Goal: Task Accomplishment & Management: Complete application form

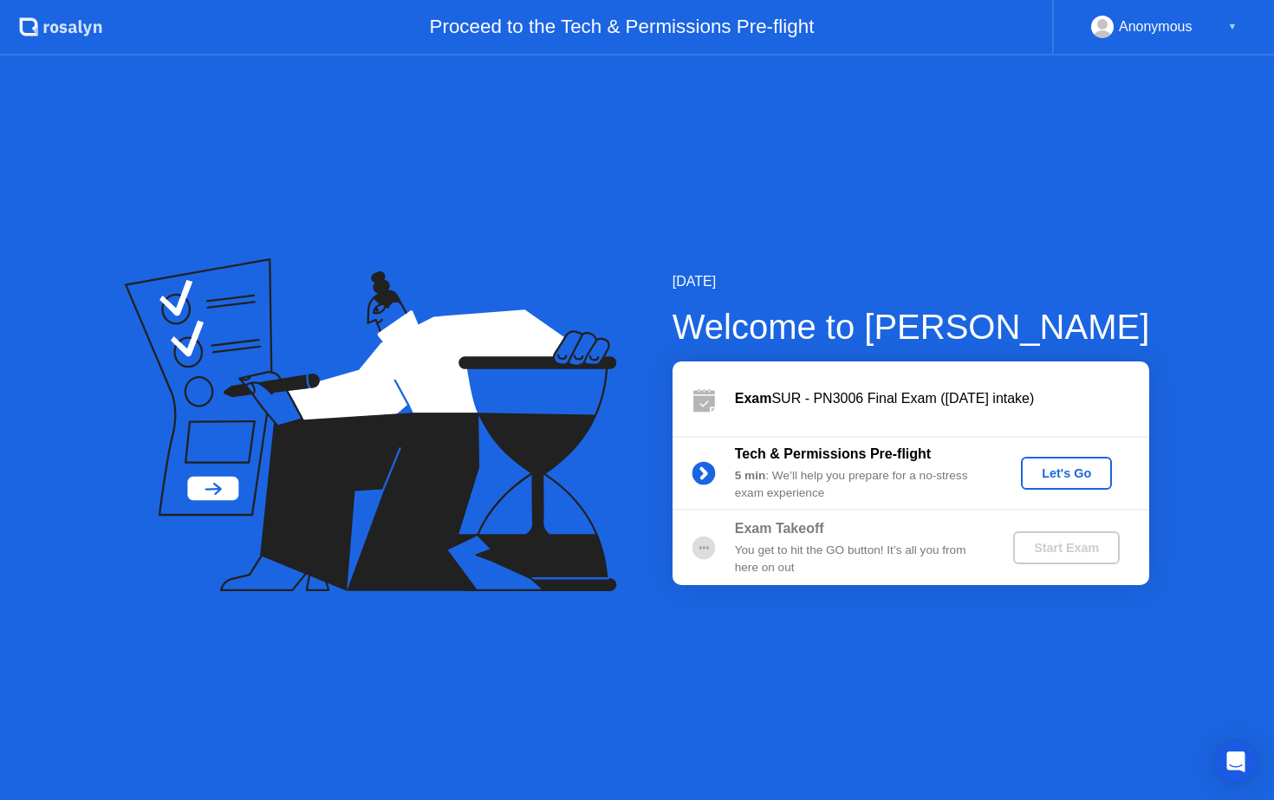
click at [1049, 474] on div "Let's Go" at bounding box center [1066, 473] width 77 height 14
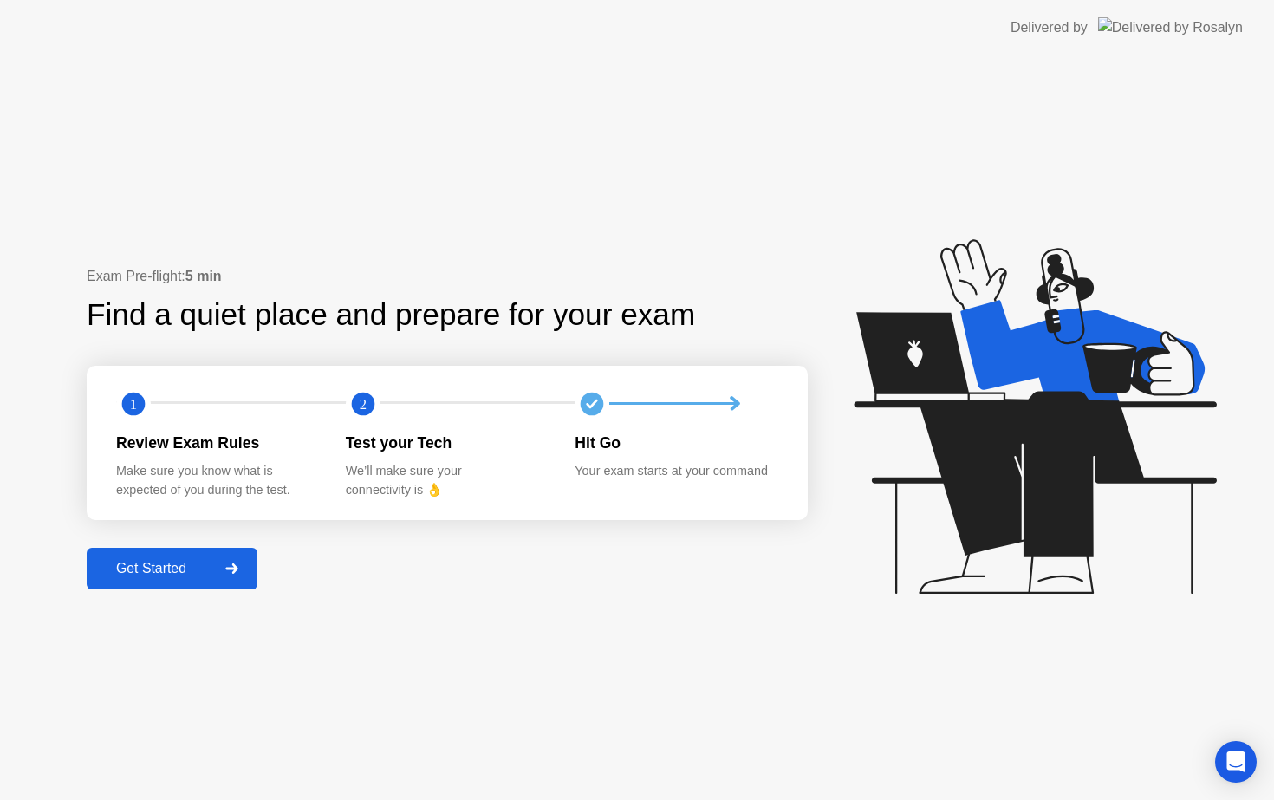
click at [154, 574] on div "Get Started" at bounding box center [151, 569] width 119 height 16
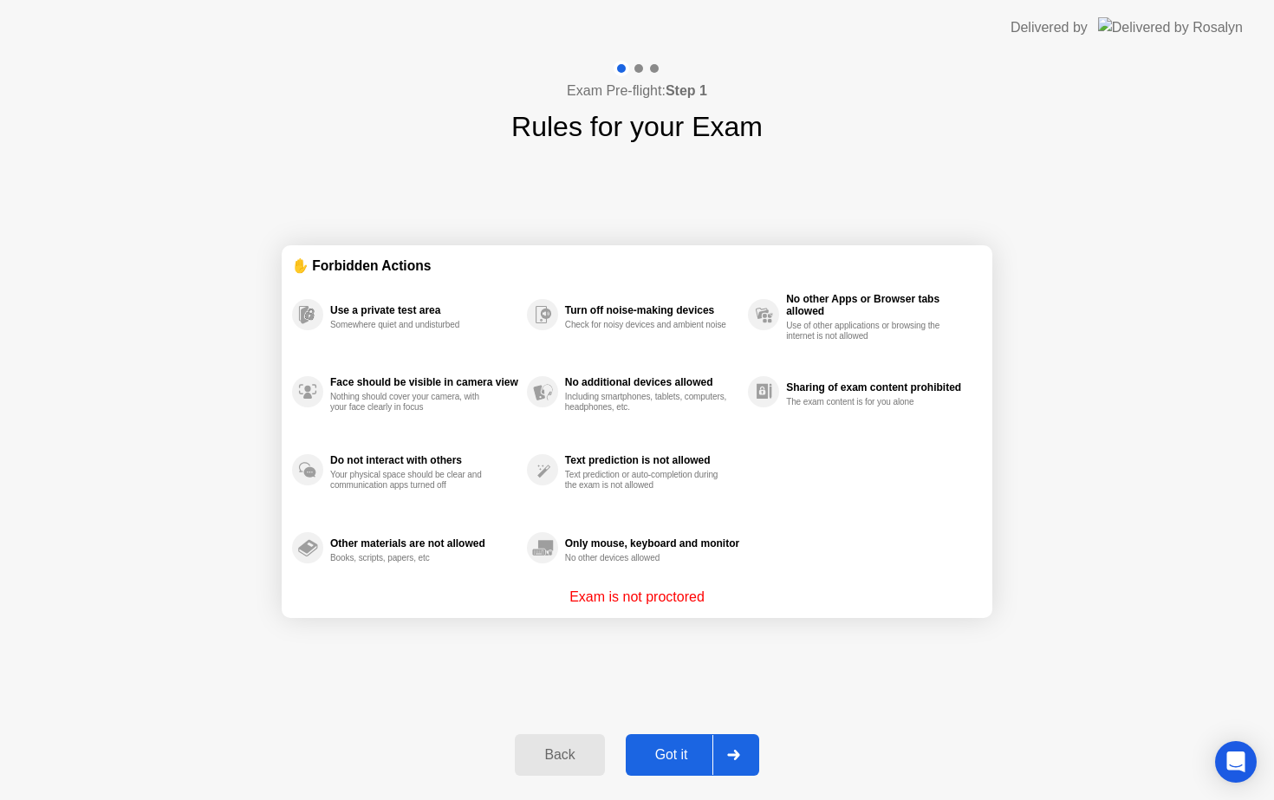
click at [693, 756] on div "Got it" at bounding box center [671, 755] width 81 height 16
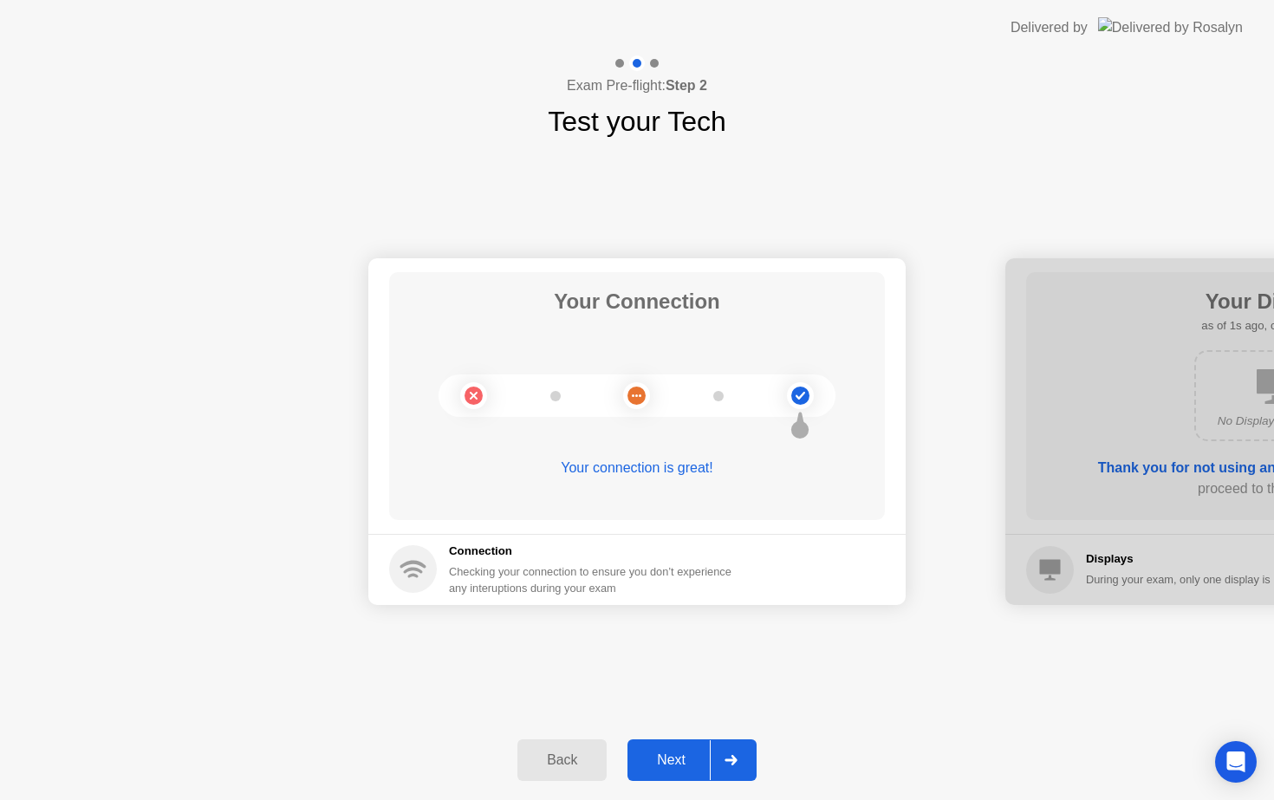
click at [732, 760] on icon at bounding box center [731, 760] width 12 height 10
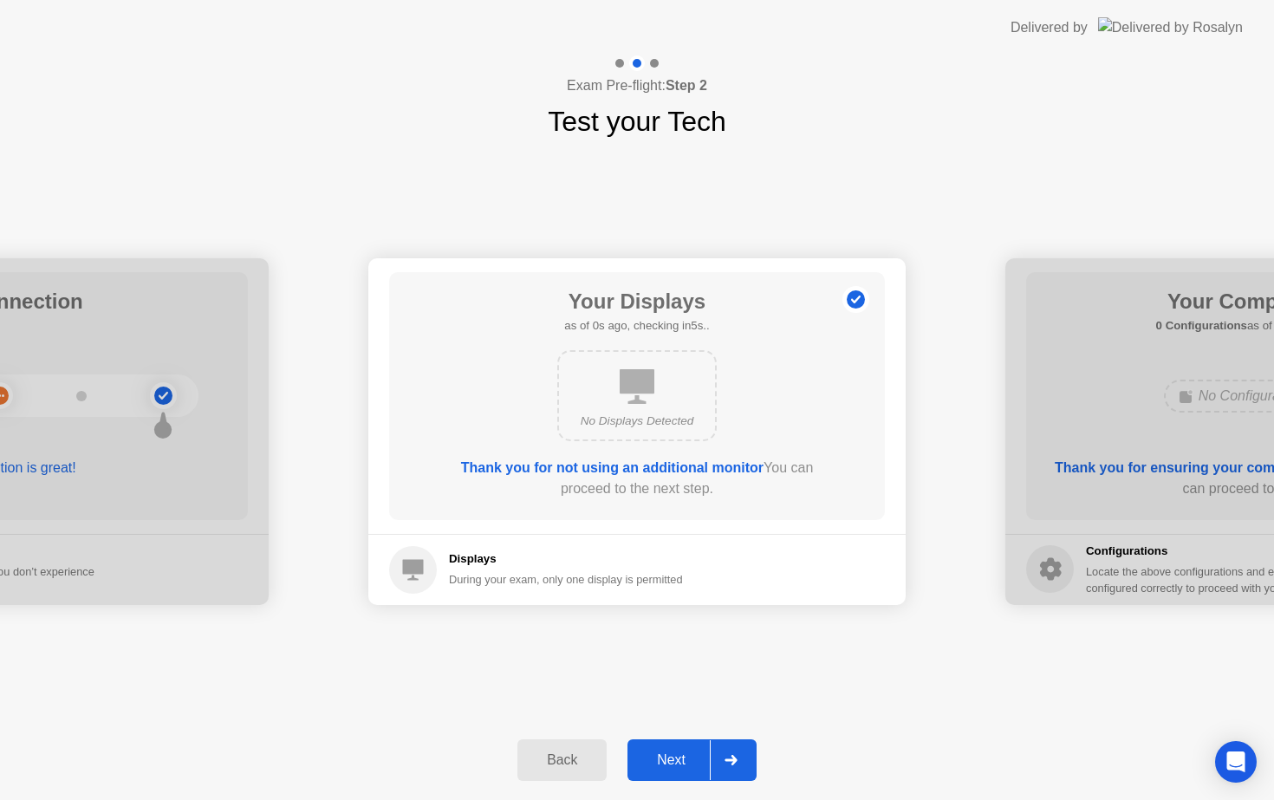
click at [732, 760] on icon at bounding box center [731, 760] width 12 height 10
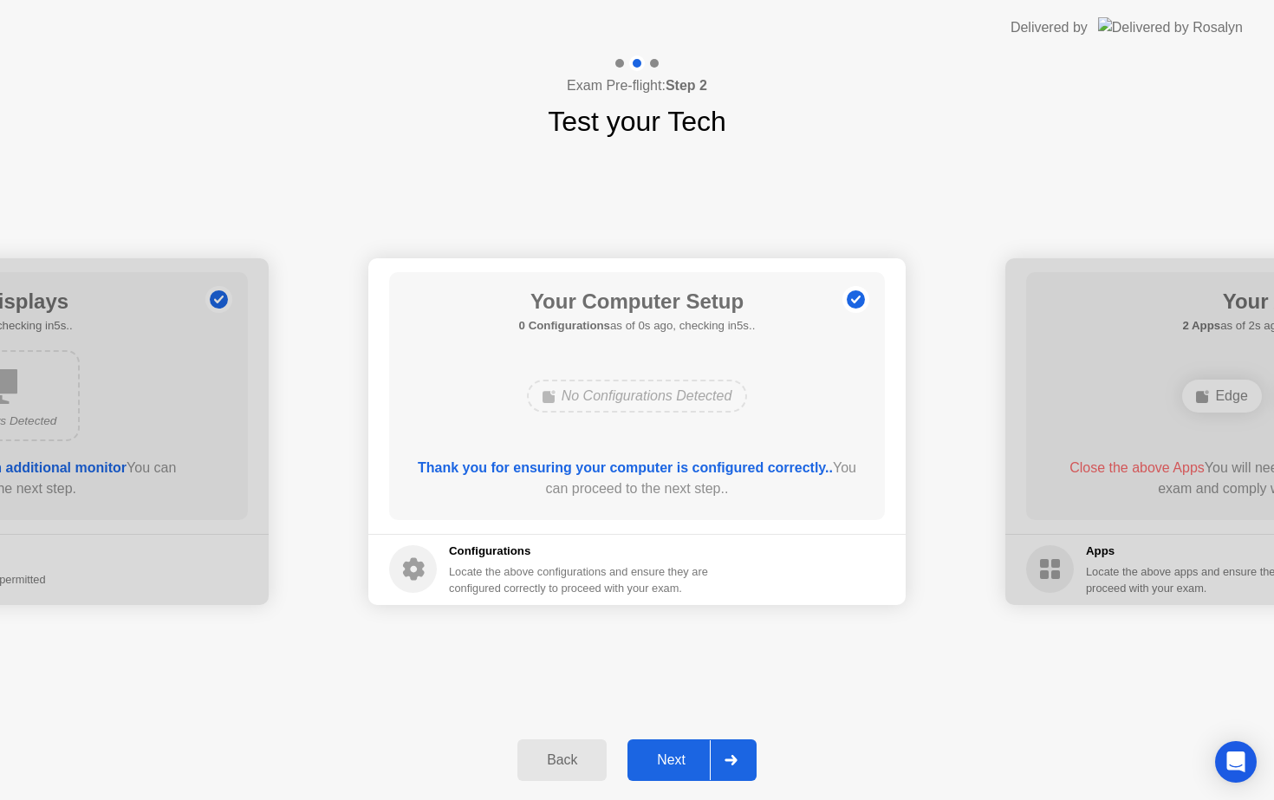
click at [732, 760] on icon at bounding box center [731, 760] width 12 height 10
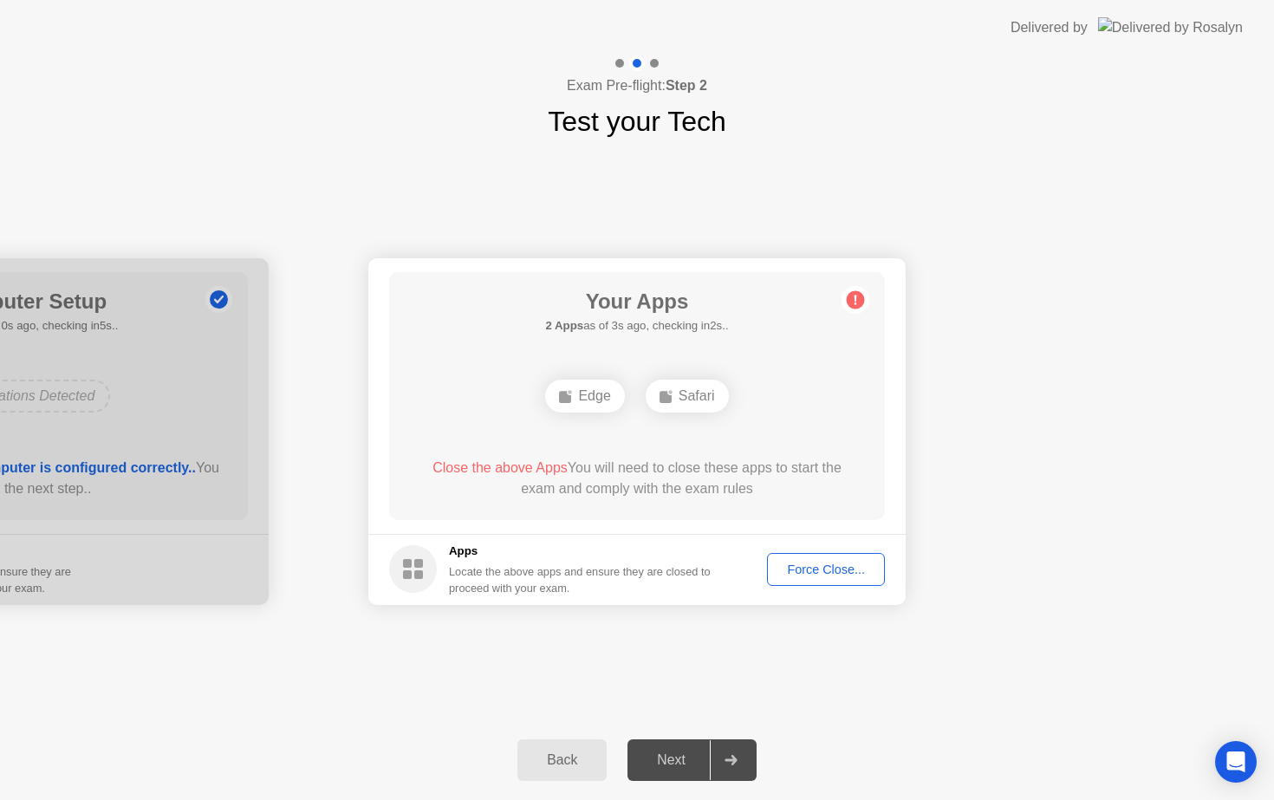
click at [833, 570] on div "Force Close..." at bounding box center [826, 570] width 106 height 14
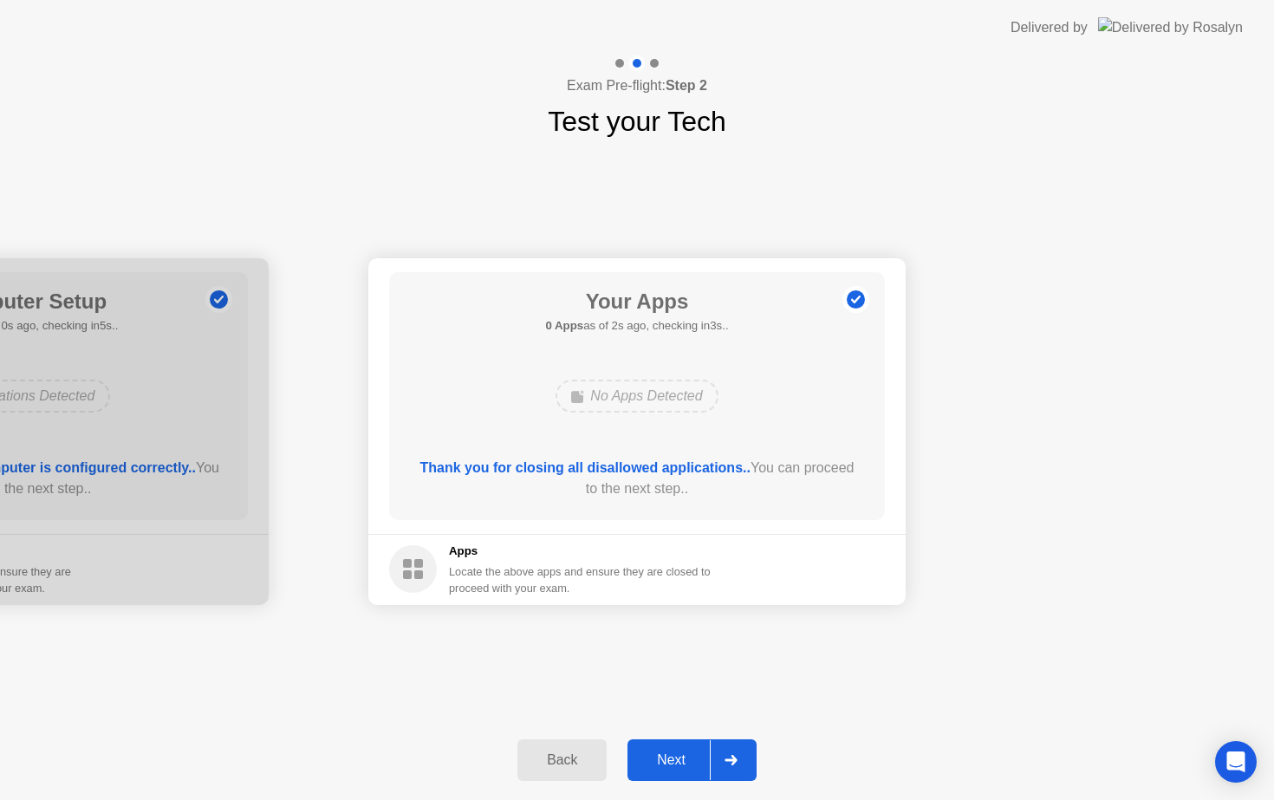
click at [692, 758] on div "Next" at bounding box center [671, 760] width 77 height 16
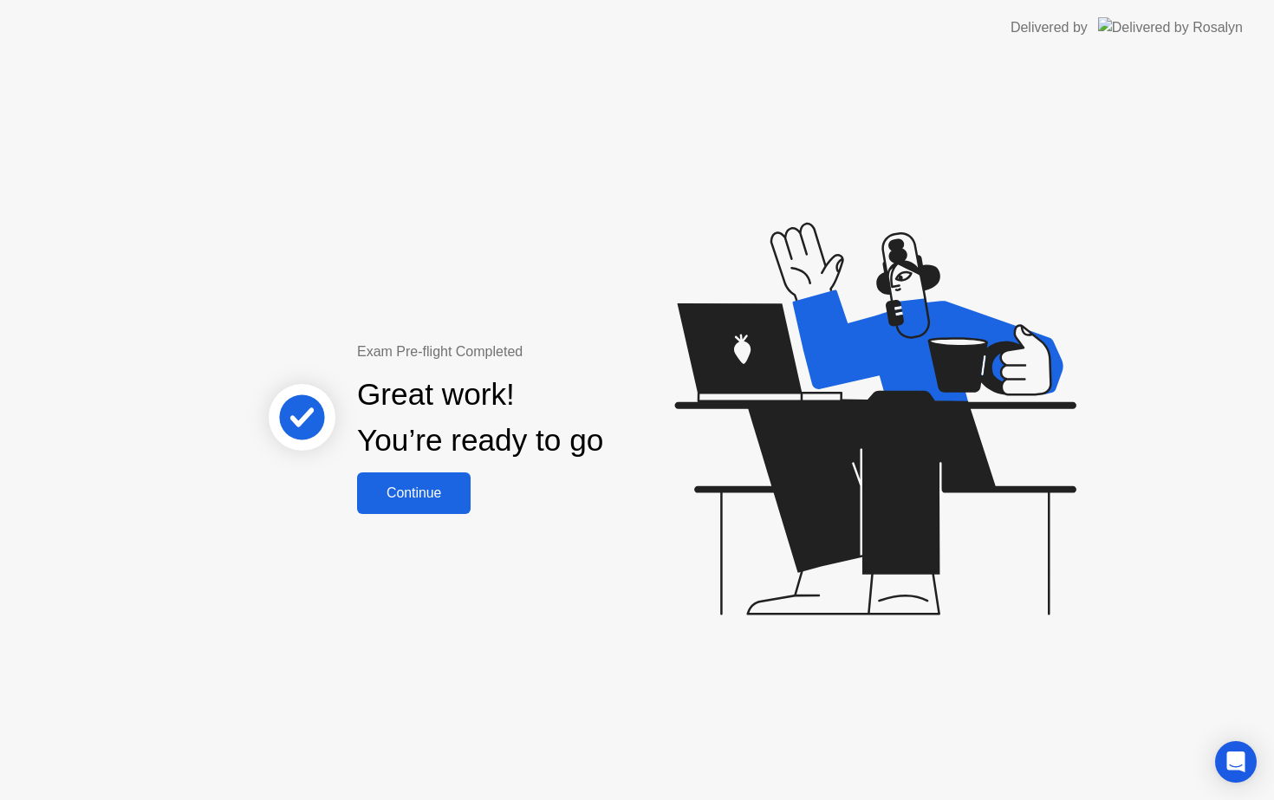
click at [419, 491] on div "Continue" at bounding box center [413, 493] width 103 height 16
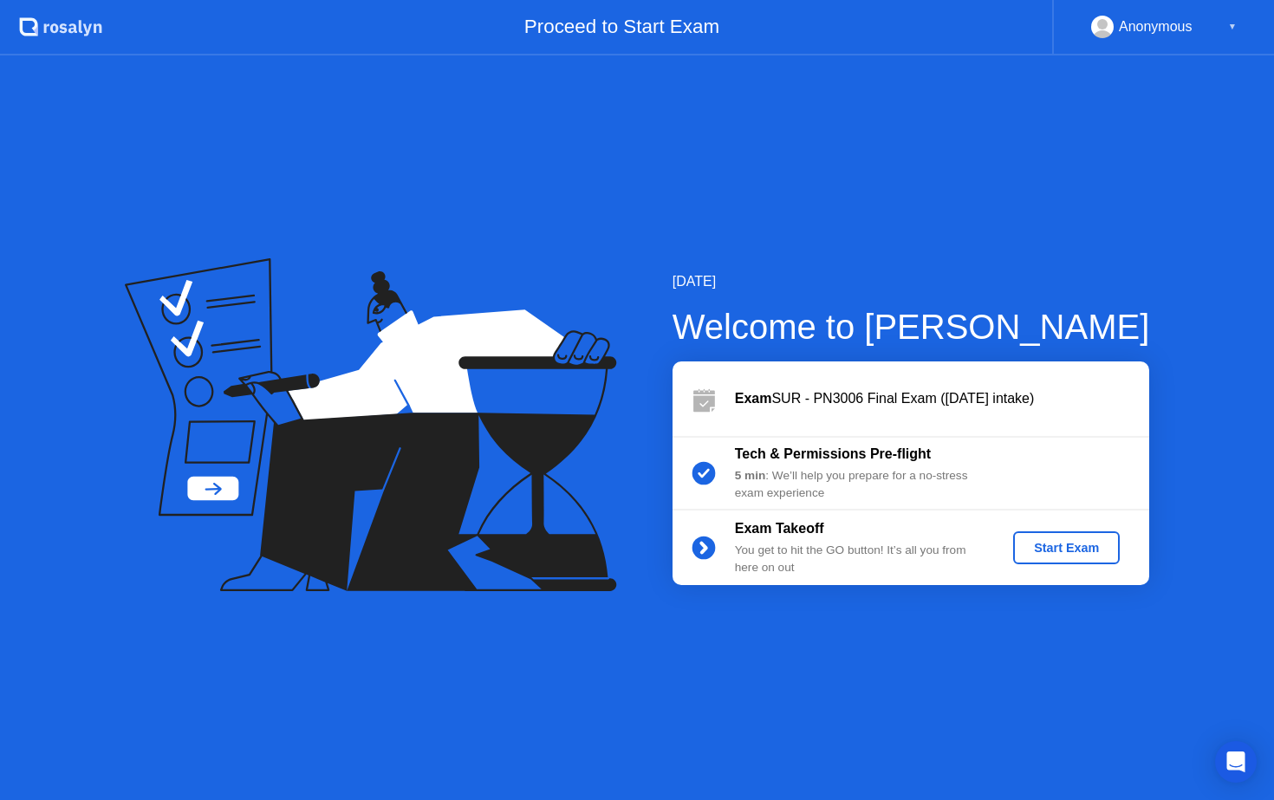
click at [1075, 550] on div "Start Exam" at bounding box center [1066, 548] width 93 height 14
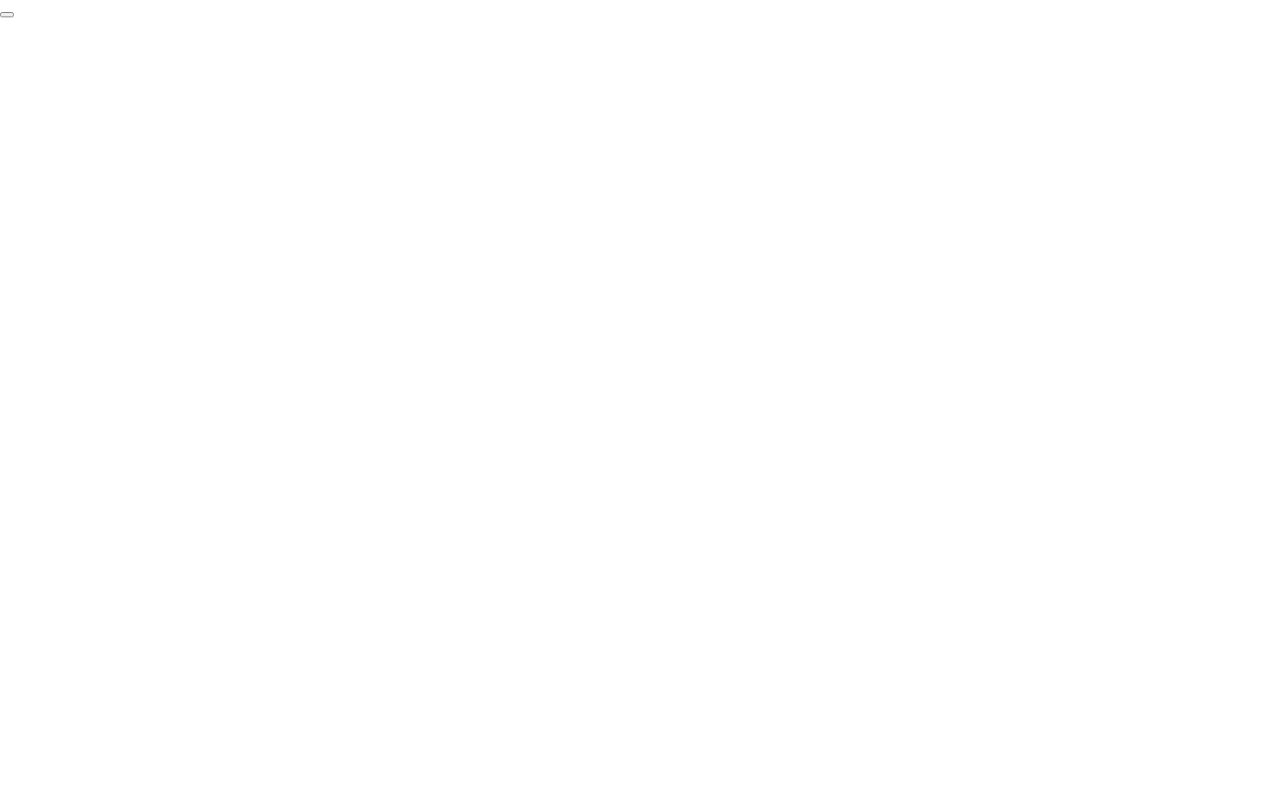
click div "End Proctoring Session"
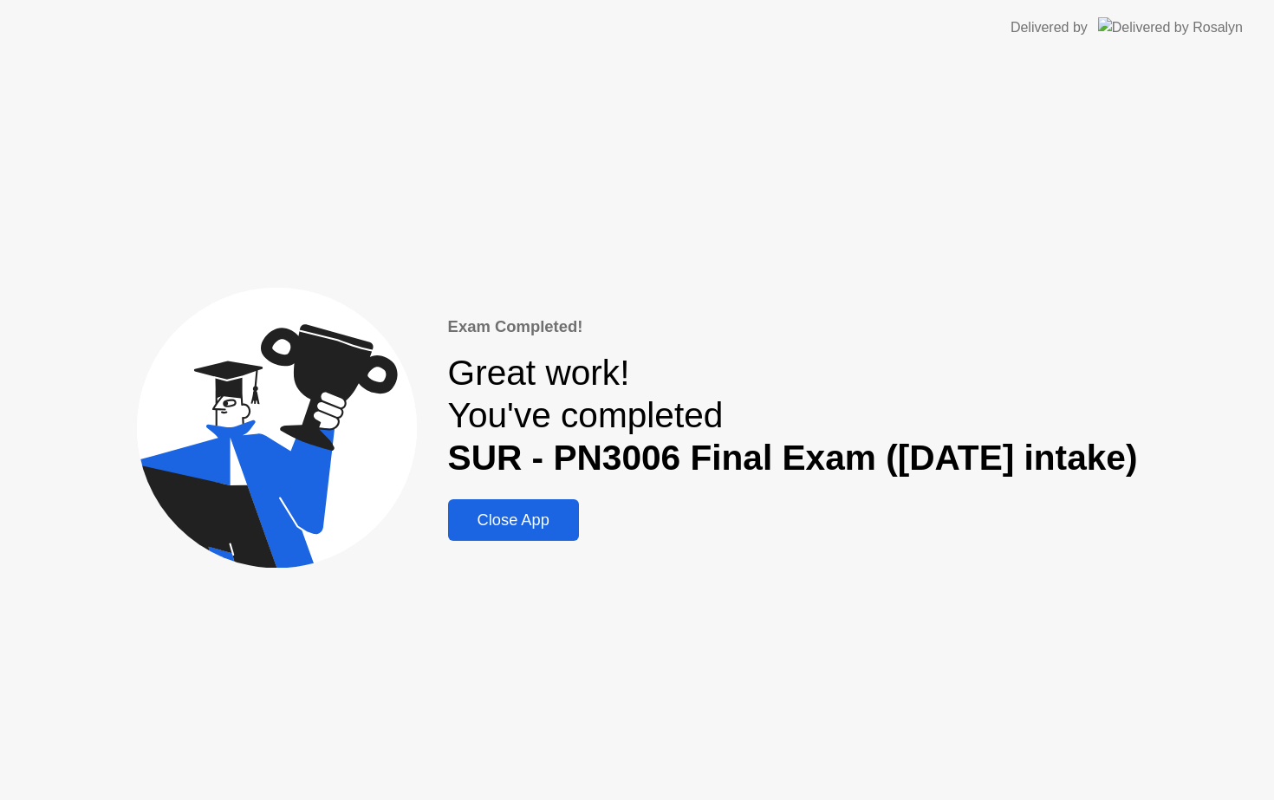
click at [523, 524] on div "Close App" at bounding box center [513, 520] width 120 height 19
